Goal: Information Seeking & Learning: Learn about a topic

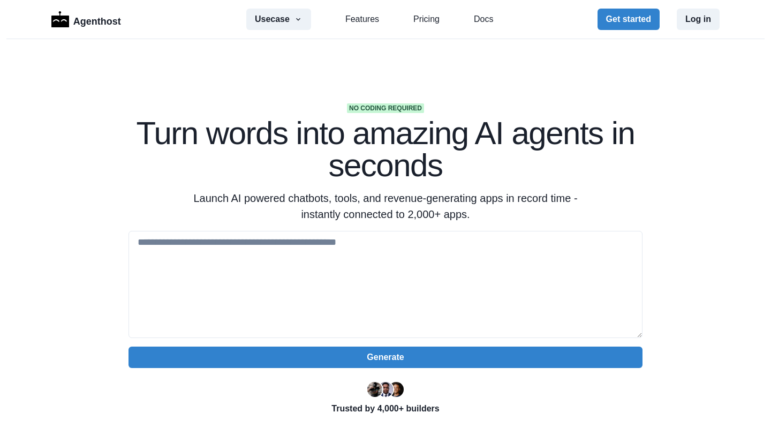
click at [426, 28] on div "Usecase AI SaaS Customer Support SMS Chatbot Sales Marketing Education Features…" at bounding box center [369, 19] width 247 height 21
click at [426, 22] on link "Pricing" at bounding box center [426, 19] width 26 height 13
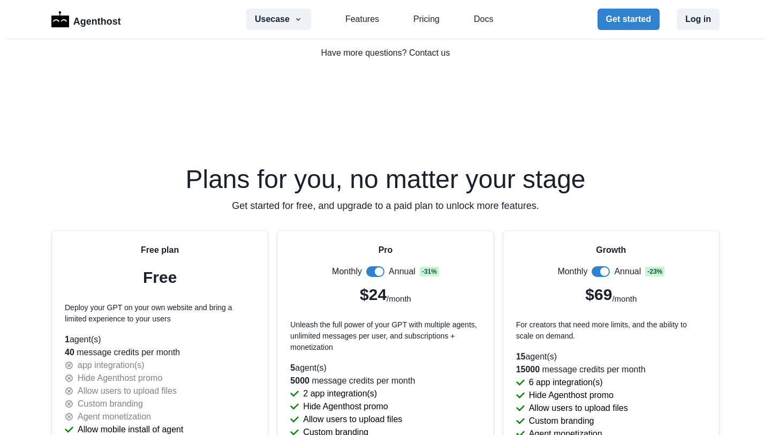
scroll to position [1812, 0]
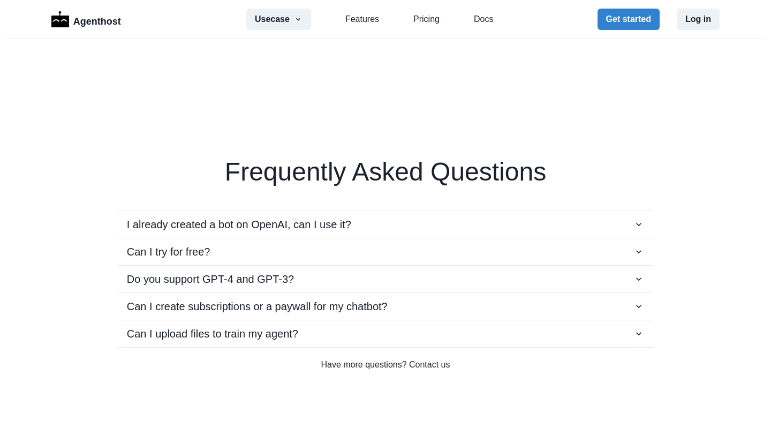
click at [47, 65] on div "Frequently Asked Questions I already created a bot on OpenAI, can I use it? You…" at bounding box center [386, 211] width 686 height 319
click at [78, 22] on p "Agenthost" at bounding box center [97, 19] width 48 height 19
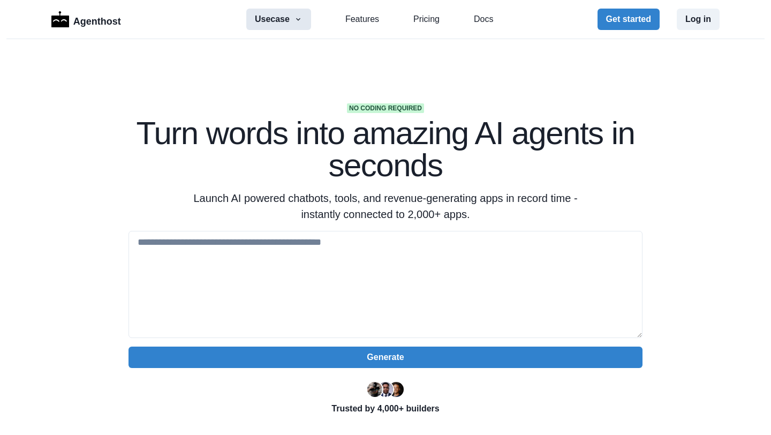
click at [299, 20] on icon "button" at bounding box center [298, 19] width 9 height 9
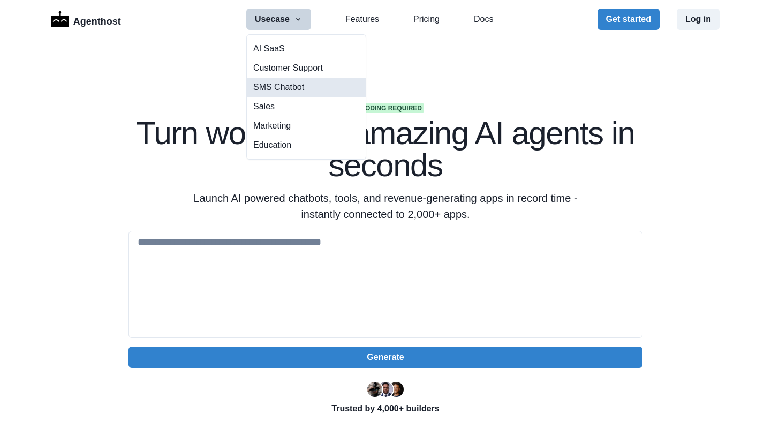
click at [302, 86] on link "SMS Chatbot" at bounding box center [306, 87] width 119 height 19
